Goal: Check status: Check status

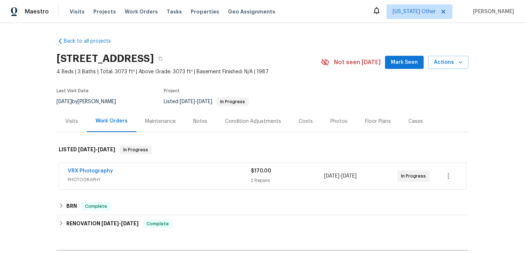
click at [180, 175] on div "VRX Photography" at bounding box center [159, 171] width 183 height 9
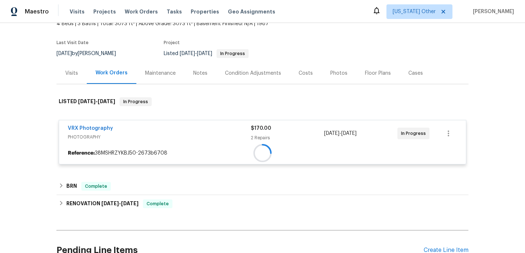
scroll to position [77, 0]
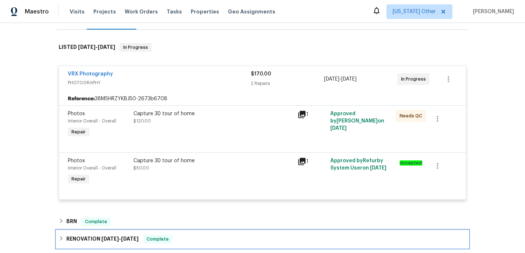
click at [175, 235] on div "RENOVATION [DATE] - [DATE] Complete" at bounding box center [263, 239] width 408 height 9
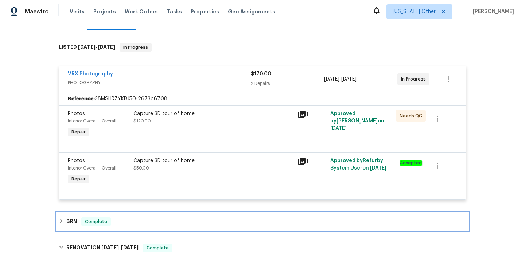
click at [179, 227] on div "BRN Complete" at bounding box center [263, 222] width 412 height 18
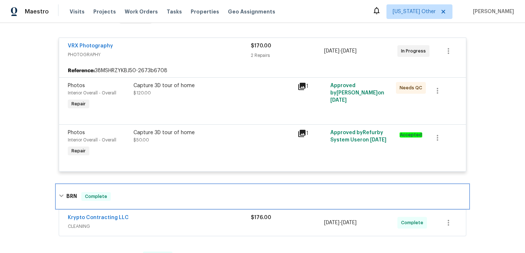
scroll to position [168, 0]
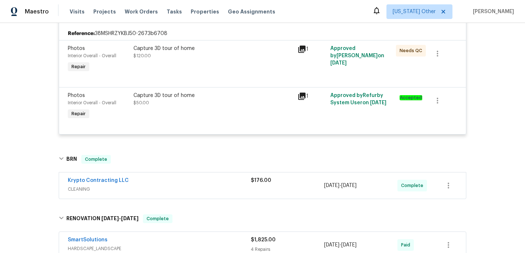
click at [193, 189] on span "CLEANING" at bounding box center [159, 189] width 183 height 7
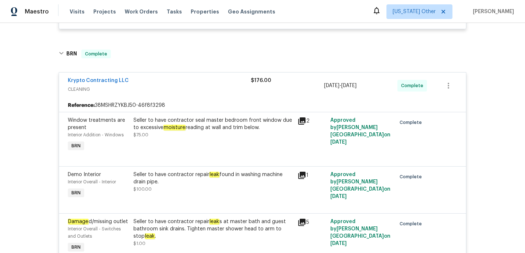
scroll to position [266, 0]
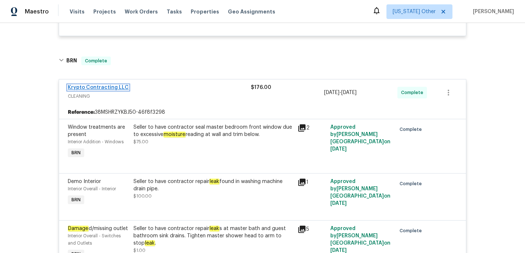
click at [118, 86] on link "Krypto Contracting LLC" at bounding box center [98, 87] width 61 height 5
